Goal: Find specific page/section: Find specific page/section

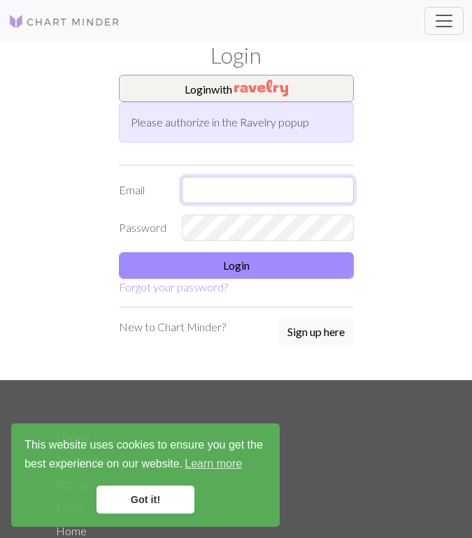
click at [250, 178] on input "text" at bounding box center [268, 190] width 172 height 27
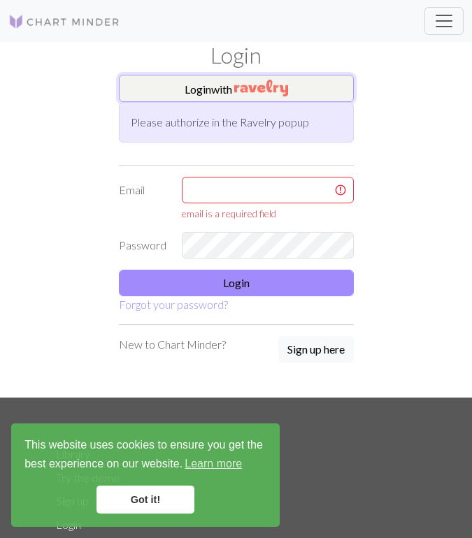
click at [260, 86] on img "button" at bounding box center [261, 88] width 54 height 17
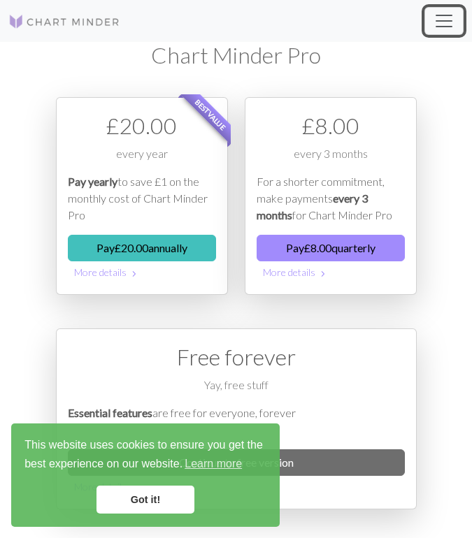
click at [440, 17] on span "Toggle navigation" at bounding box center [443, 20] width 21 height 21
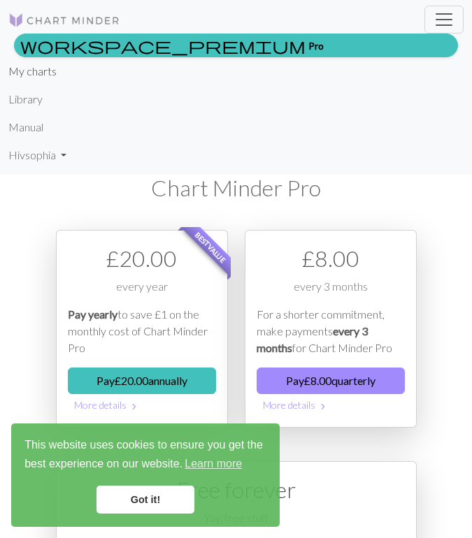
click at [41, 77] on link "My charts" at bounding box center [32, 71] width 48 height 28
